Goal: Navigation & Orientation: Find specific page/section

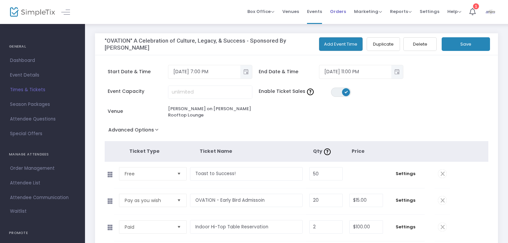
click at [338, 11] on span "Orders" at bounding box center [338, 11] width 16 height 17
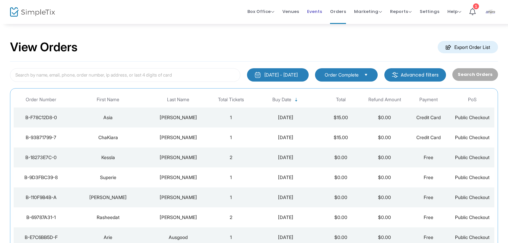
click at [317, 14] on span "Events" at bounding box center [314, 11] width 15 height 17
